Goal: Check status: Check status

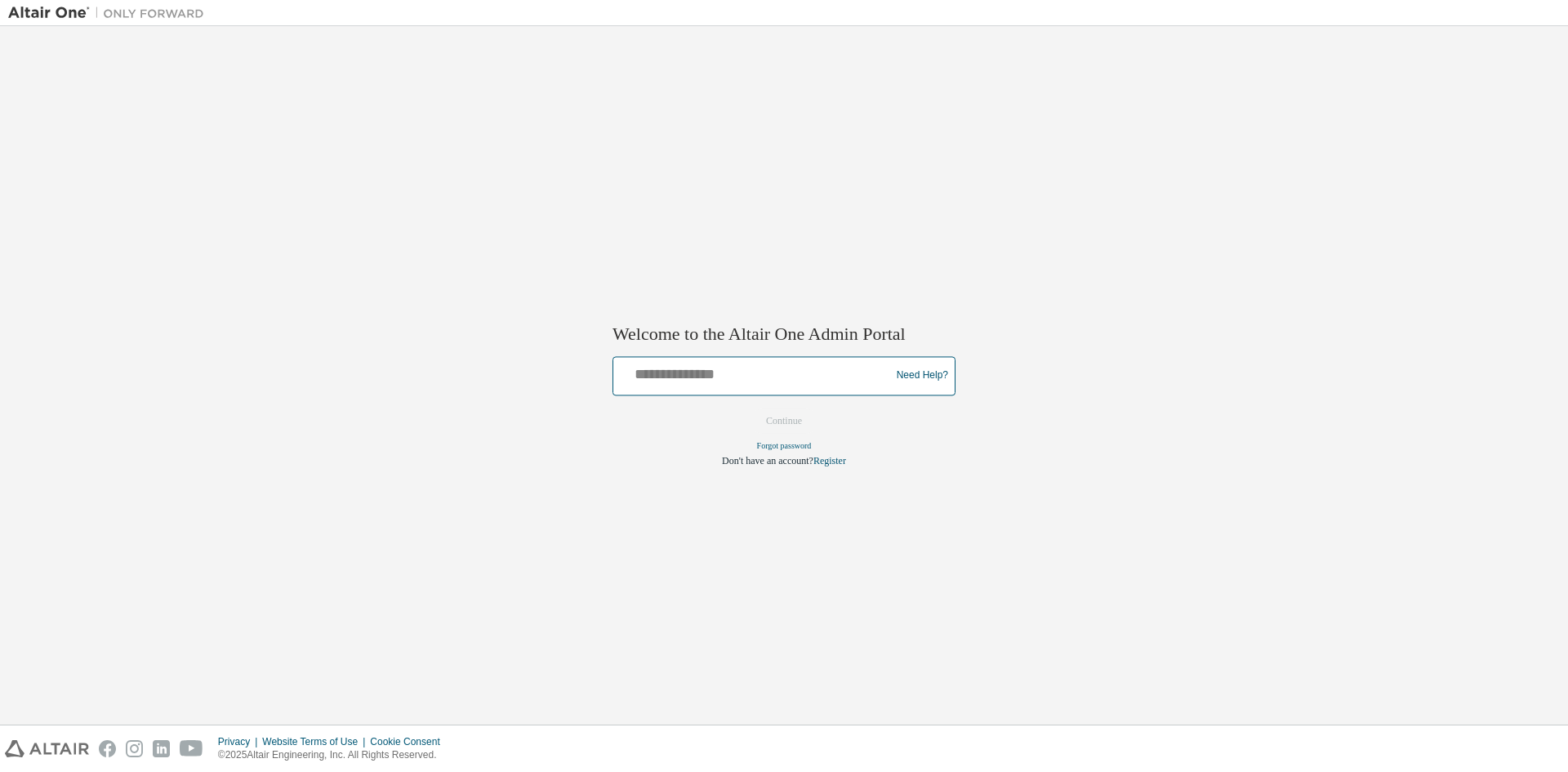
click at [764, 376] on input "text" at bounding box center [754, 372] width 269 height 24
type input "**********"
click at [766, 420] on button "Continue" at bounding box center [784, 421] width 70 height 25
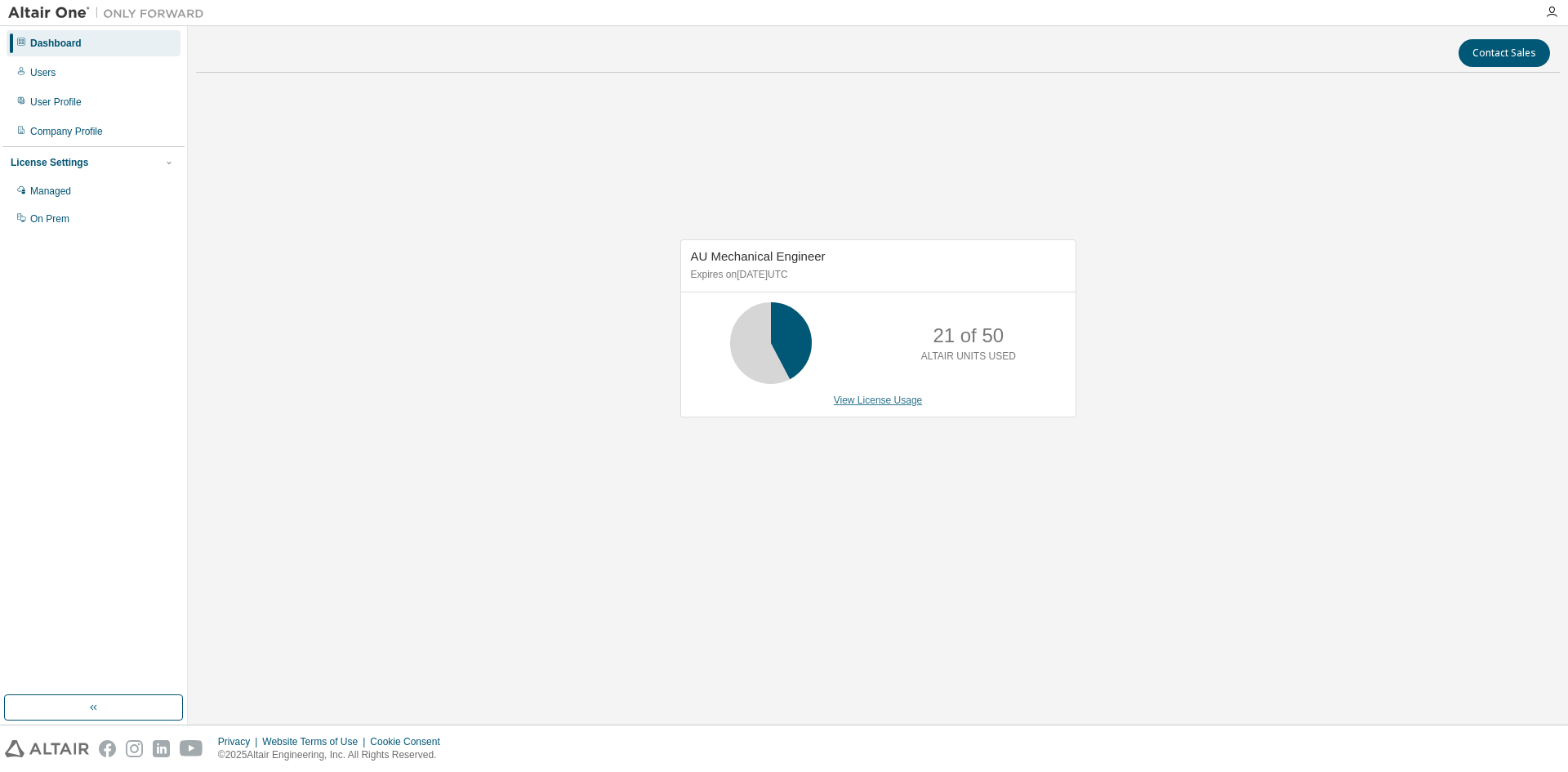
click at [909, 401] on link "View License Usage" at bounding box center [877, 400] width 89 height 11
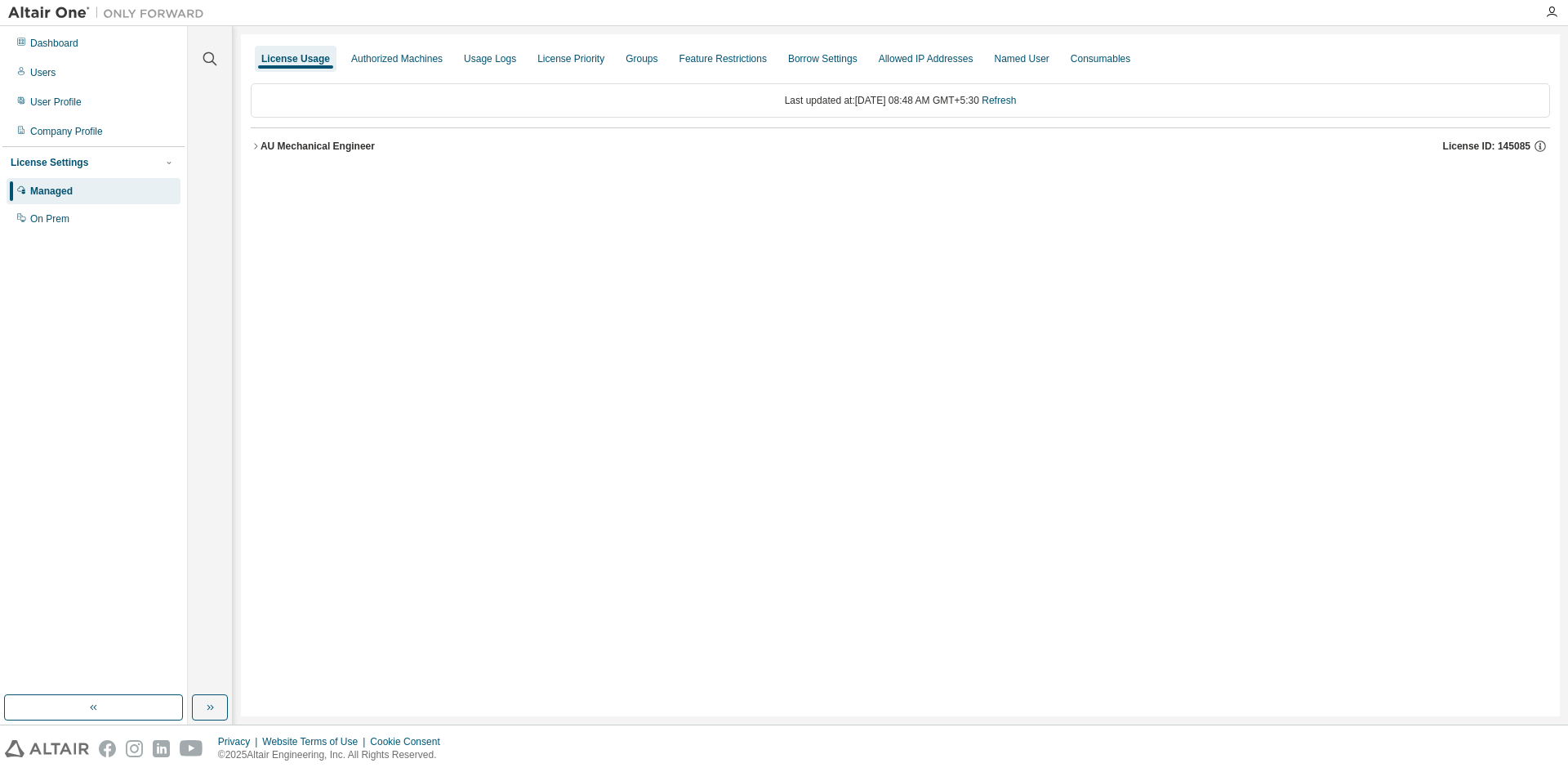
click at [311, 144] on div "AU Mechanical Engineer" at bounding box center [317, 147] width 114 height 13
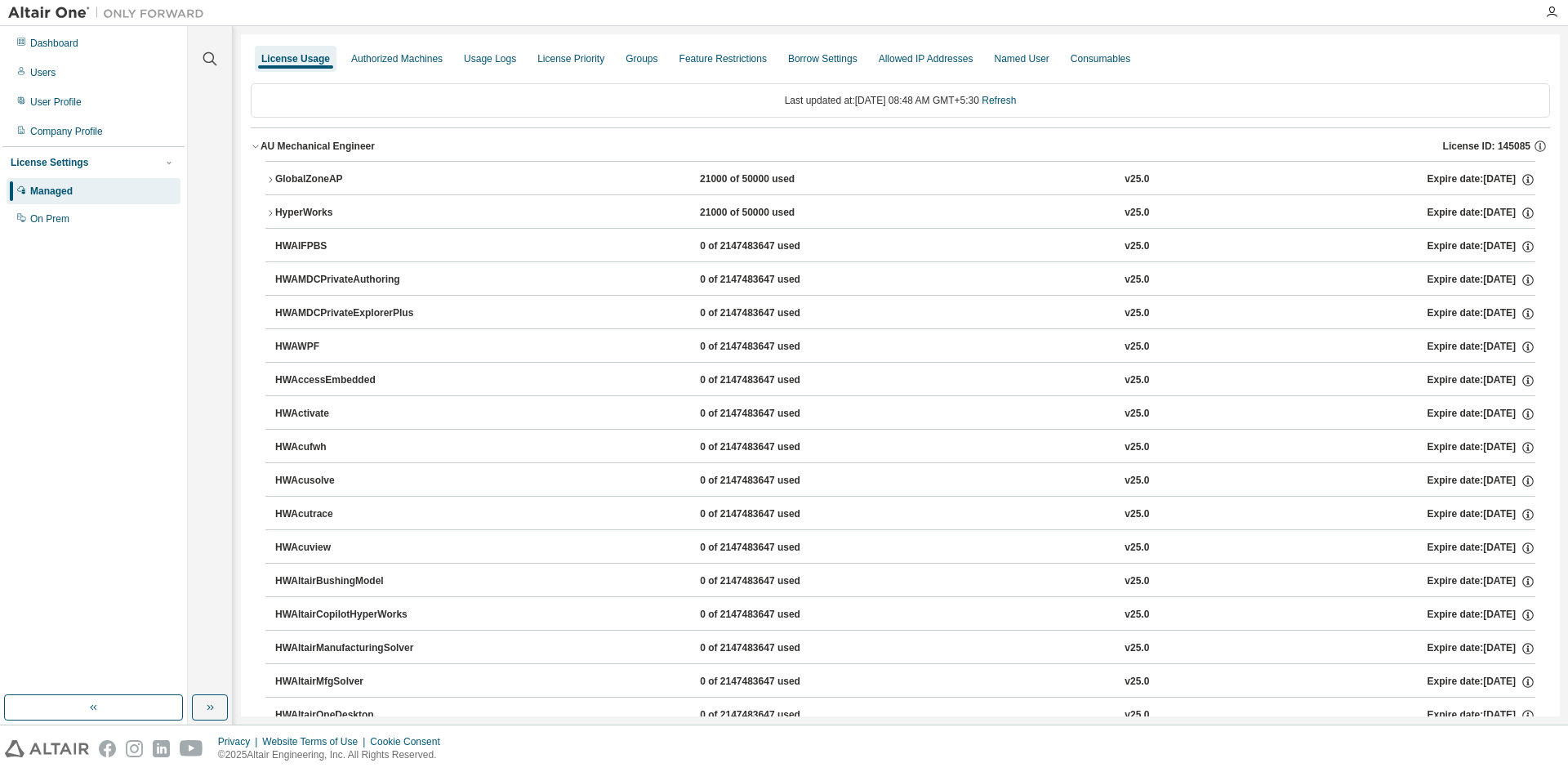
click at [309, 182] on div "GlobalZoneAP" at bounding box center [349, 179] width 147 height 14
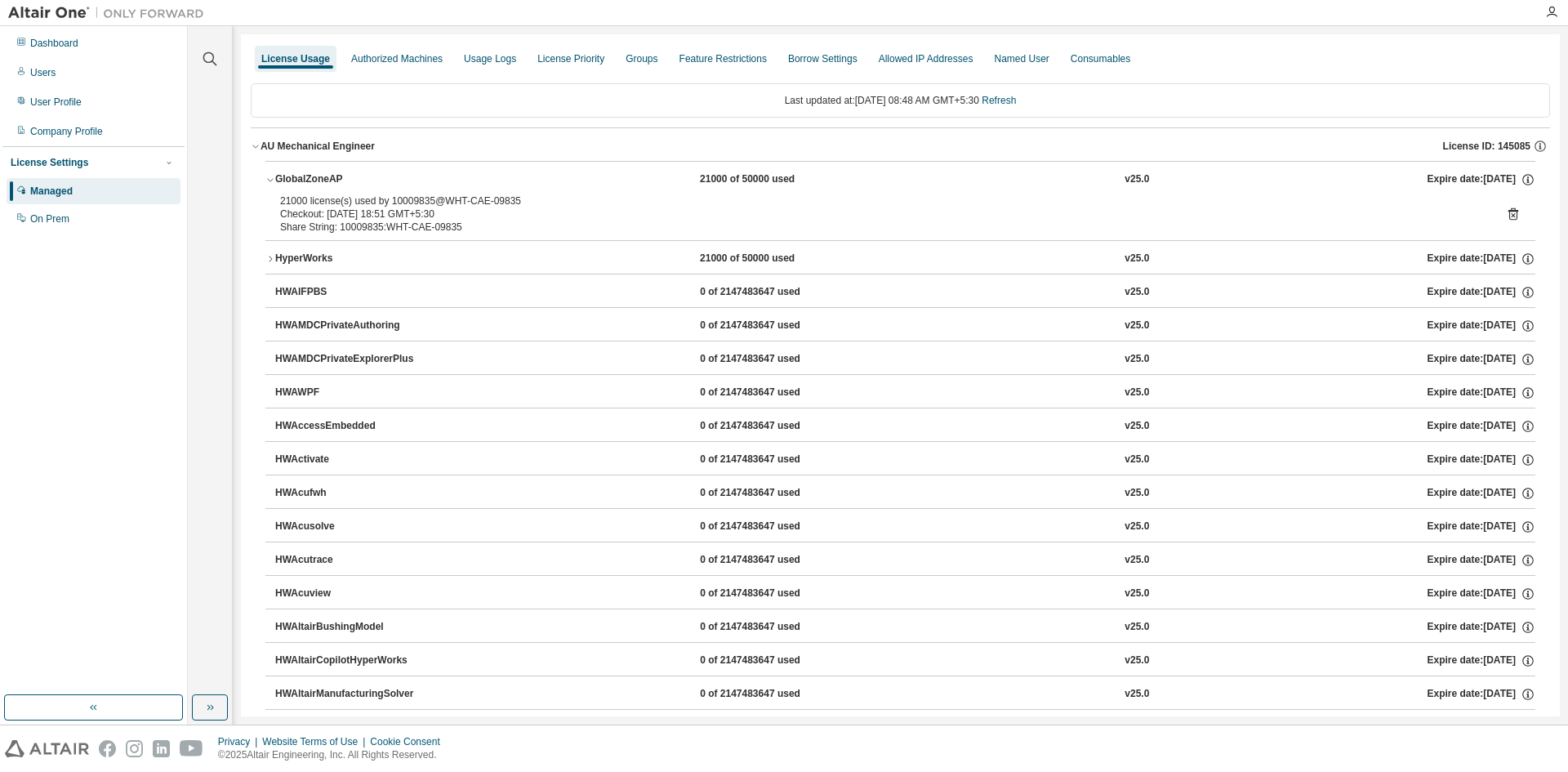
click at [309, 182] on div "GlobalZoneAP" at bounding box center [349, 179] width 147 height 14
